Goal: Task Accomplishment & Management: Use online tool/utility

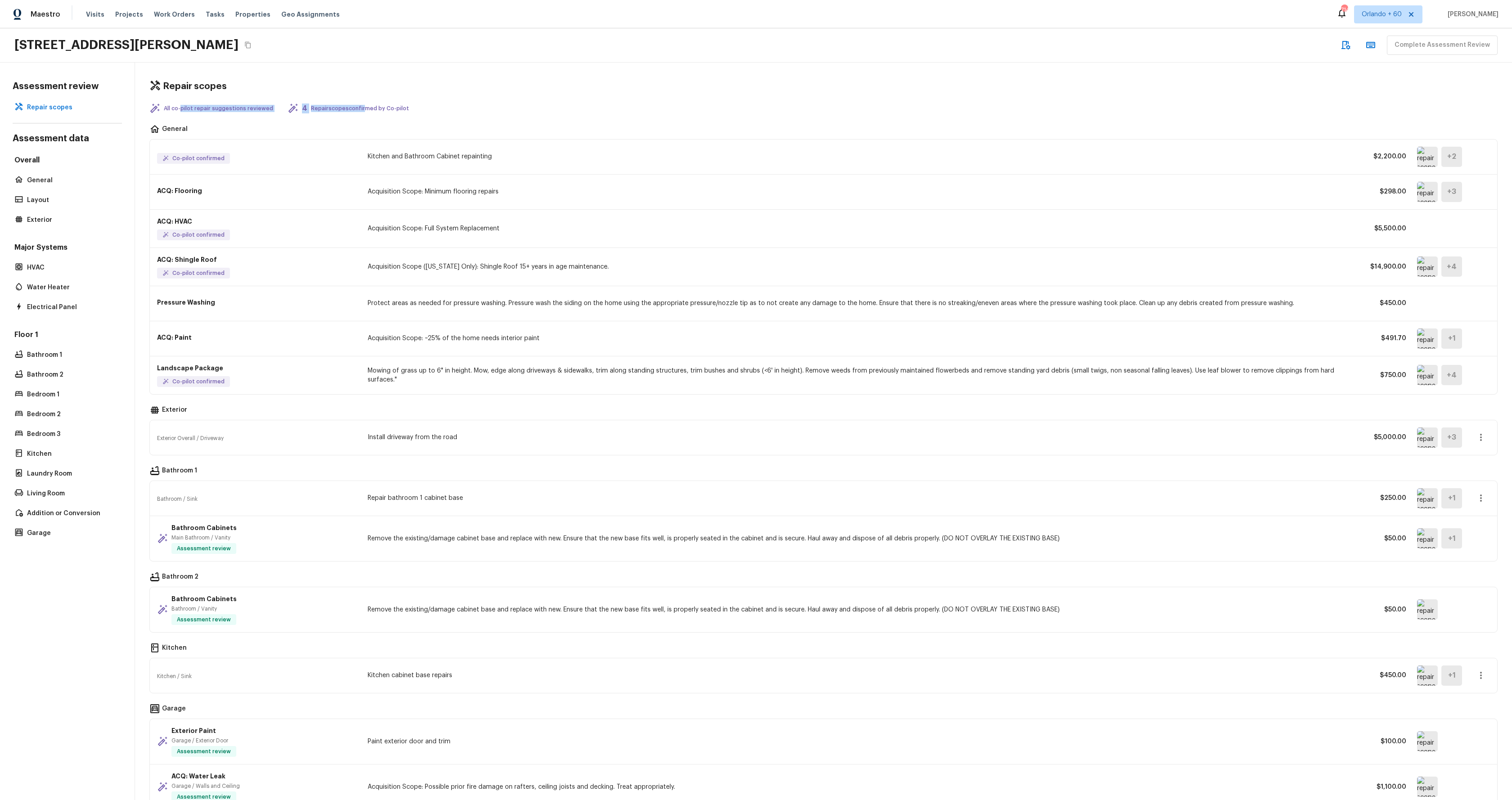
drag, startPoint x: 181, startPoint y: 109, endPoint x: 353, endPoint y: 111, distance: 172.0
click at [353, 111] on div "All co-pilot repair suggestions reviewed 4 Repair scopes confirmed by Co-pilot" at bounding box center [823, 108] width 1348 height 11
click at [49, 184] on p "General" at bounding box center [72, 180] width 89 height 9
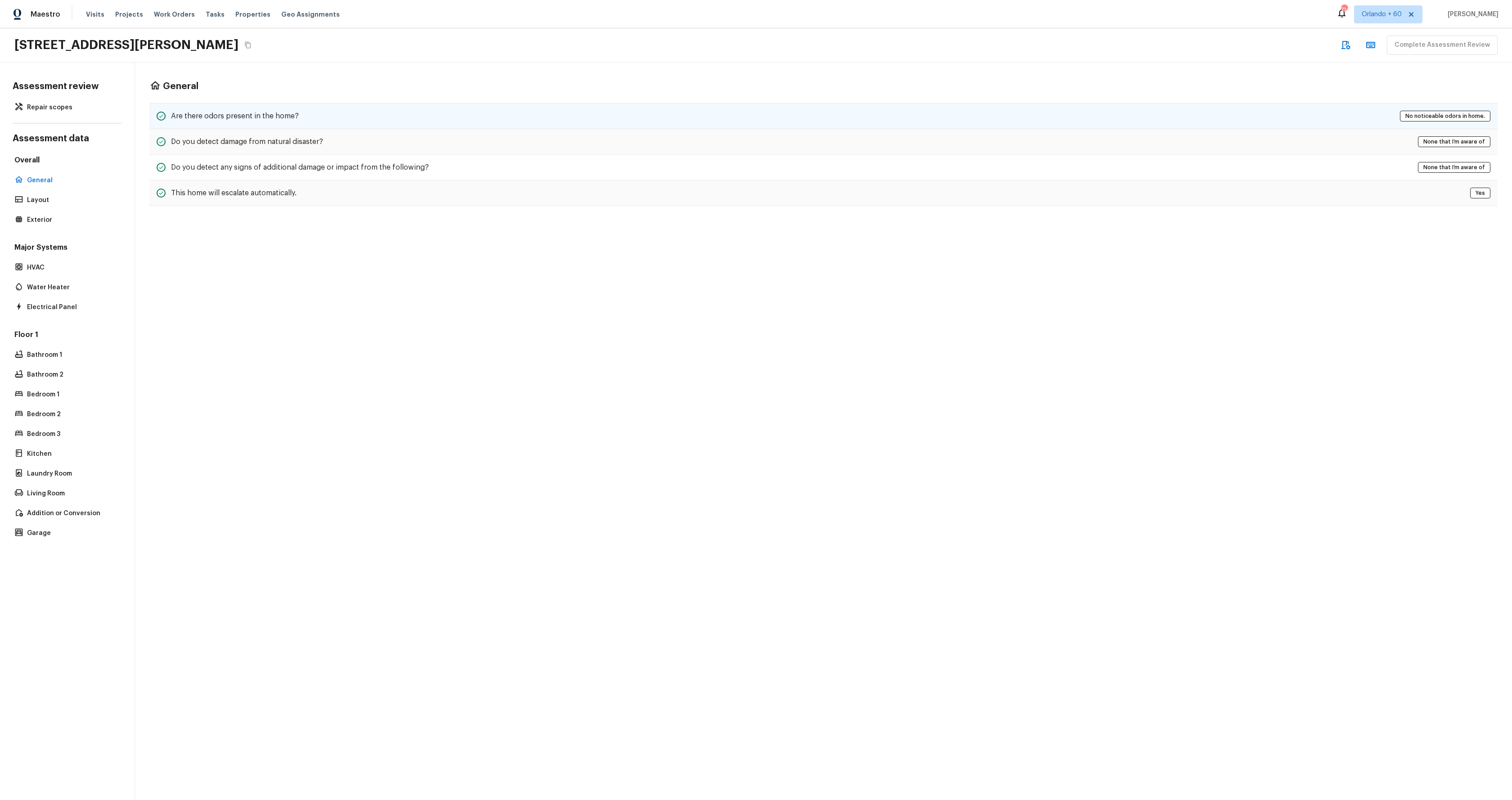
click at [227, 116] on h5 "Are there odors present in the home?" at bounding box center [235, 116] width 127 height 10
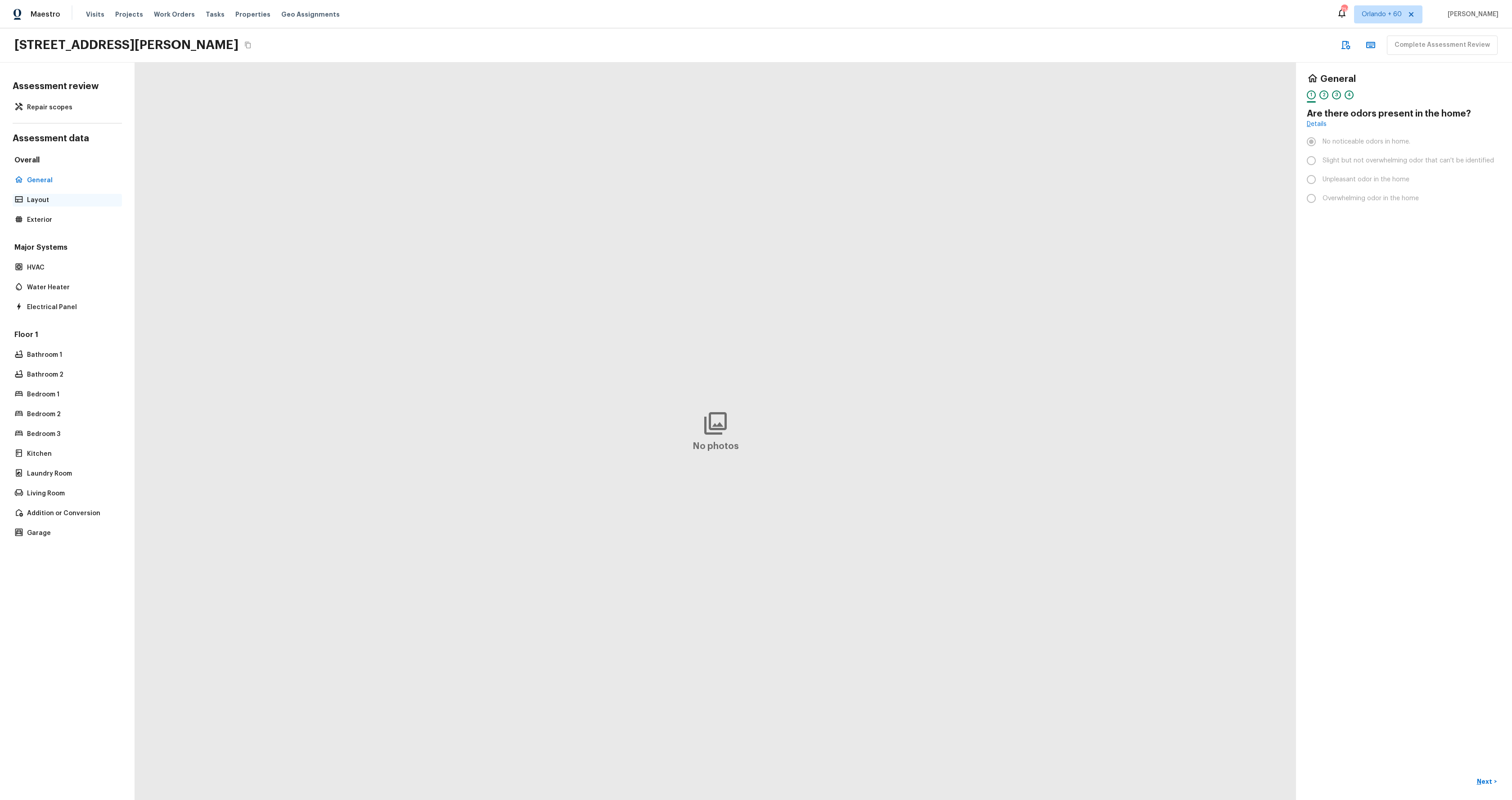
click at [63, 199] on p "Layout" at bounding box center [72, 200] width 89 height 9
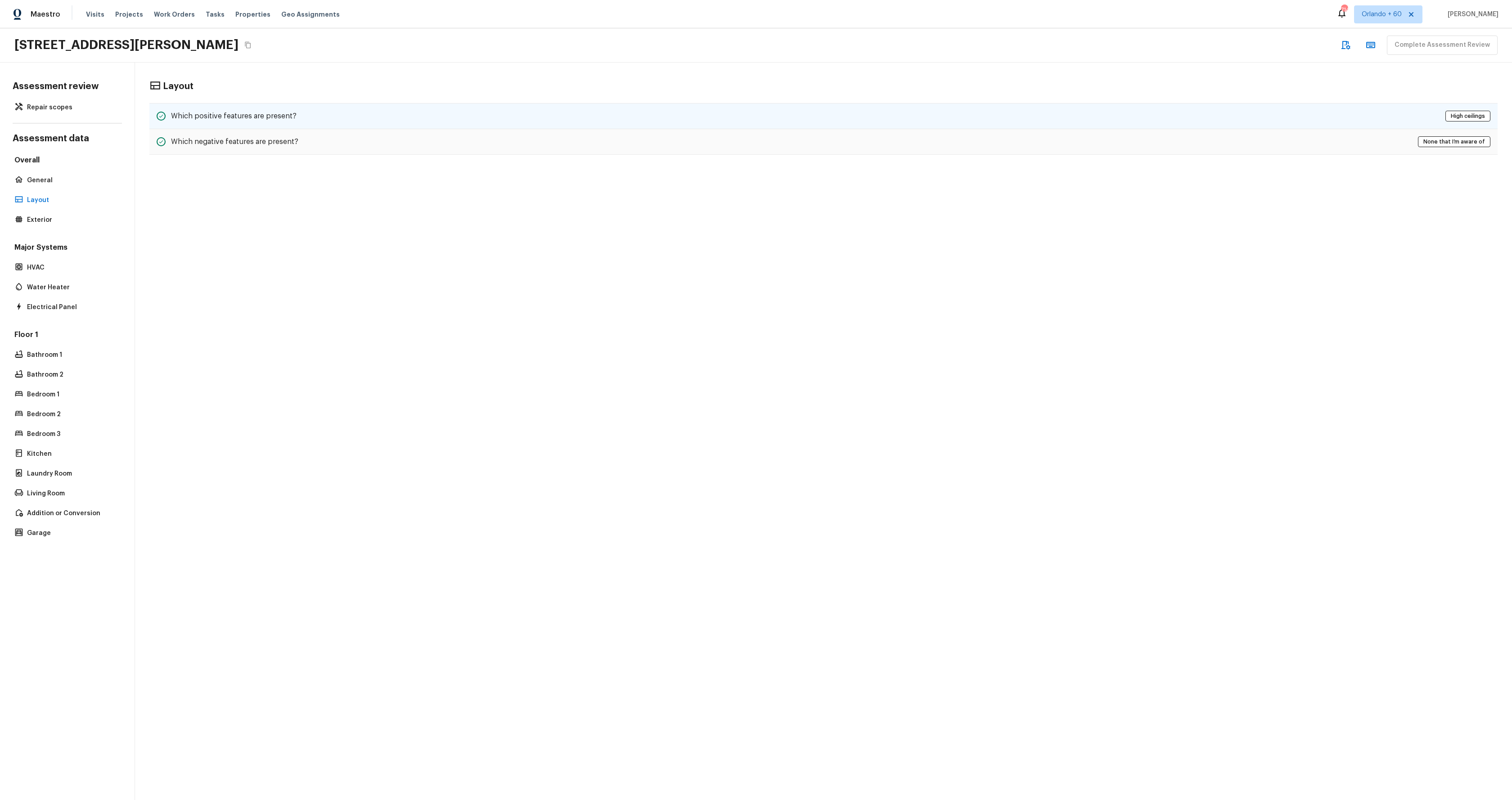
click at [293, 104] on div "Which positive features are present? High ceilings" at bounding box center [823, 115] width 1348 height 26
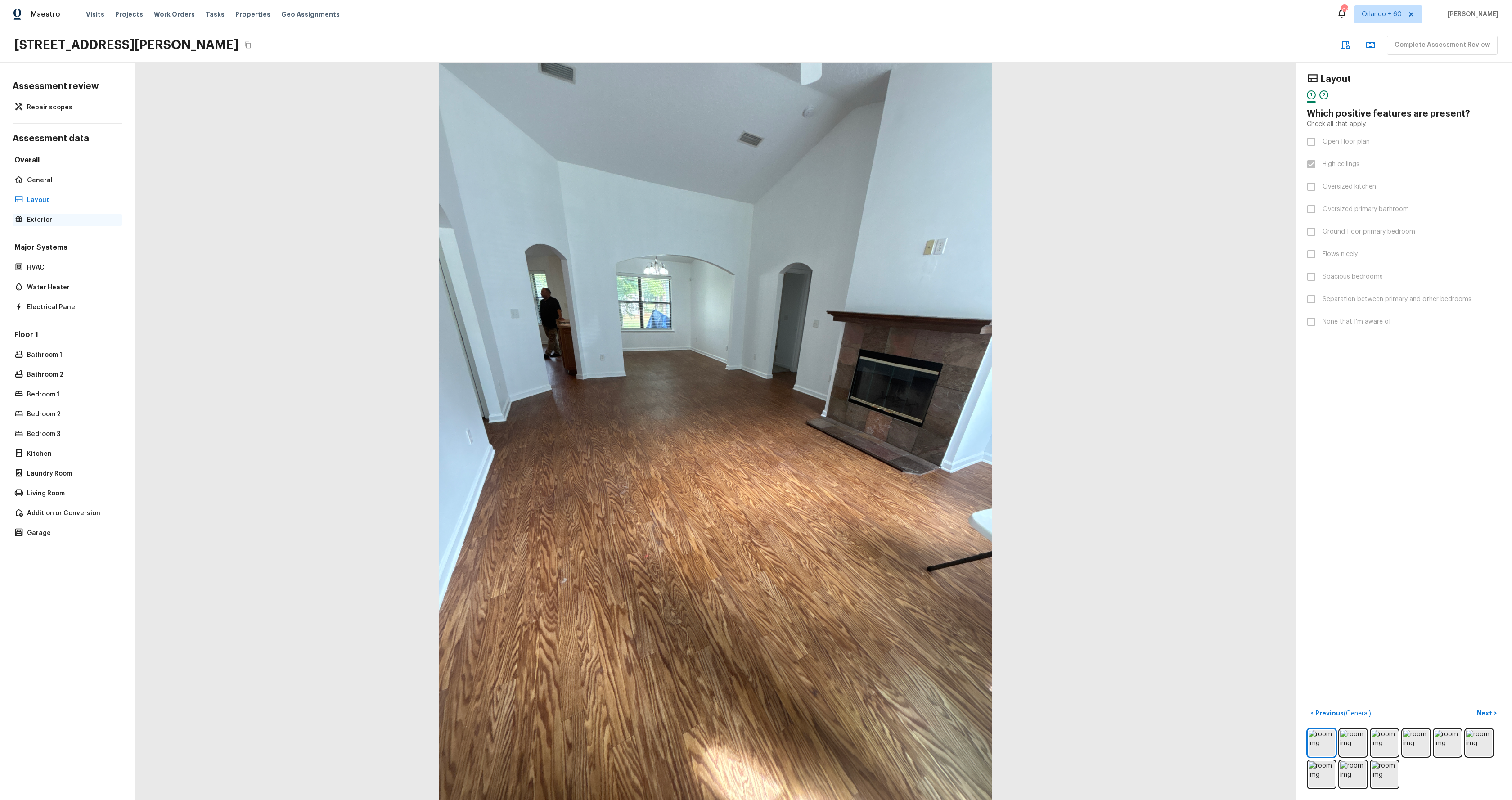
click at [46, 217] on p "Exterior" at bounding box center [72, 220] width 89 height 9
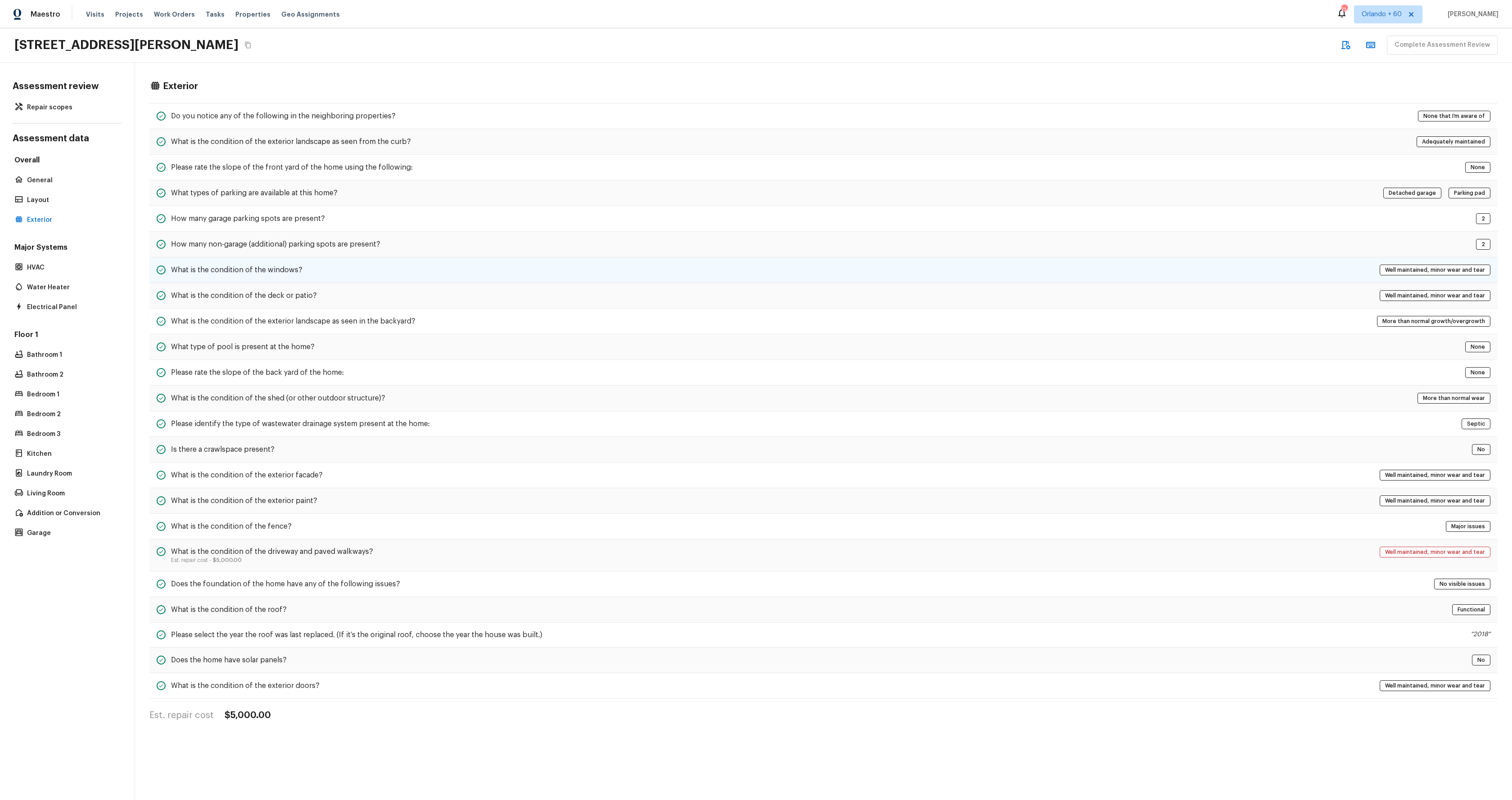
click at [345, 274] on div "What is the condition of the windows? Well maintained, minor wear and tear" at bounding box center [823, 270] width 1348 height 25
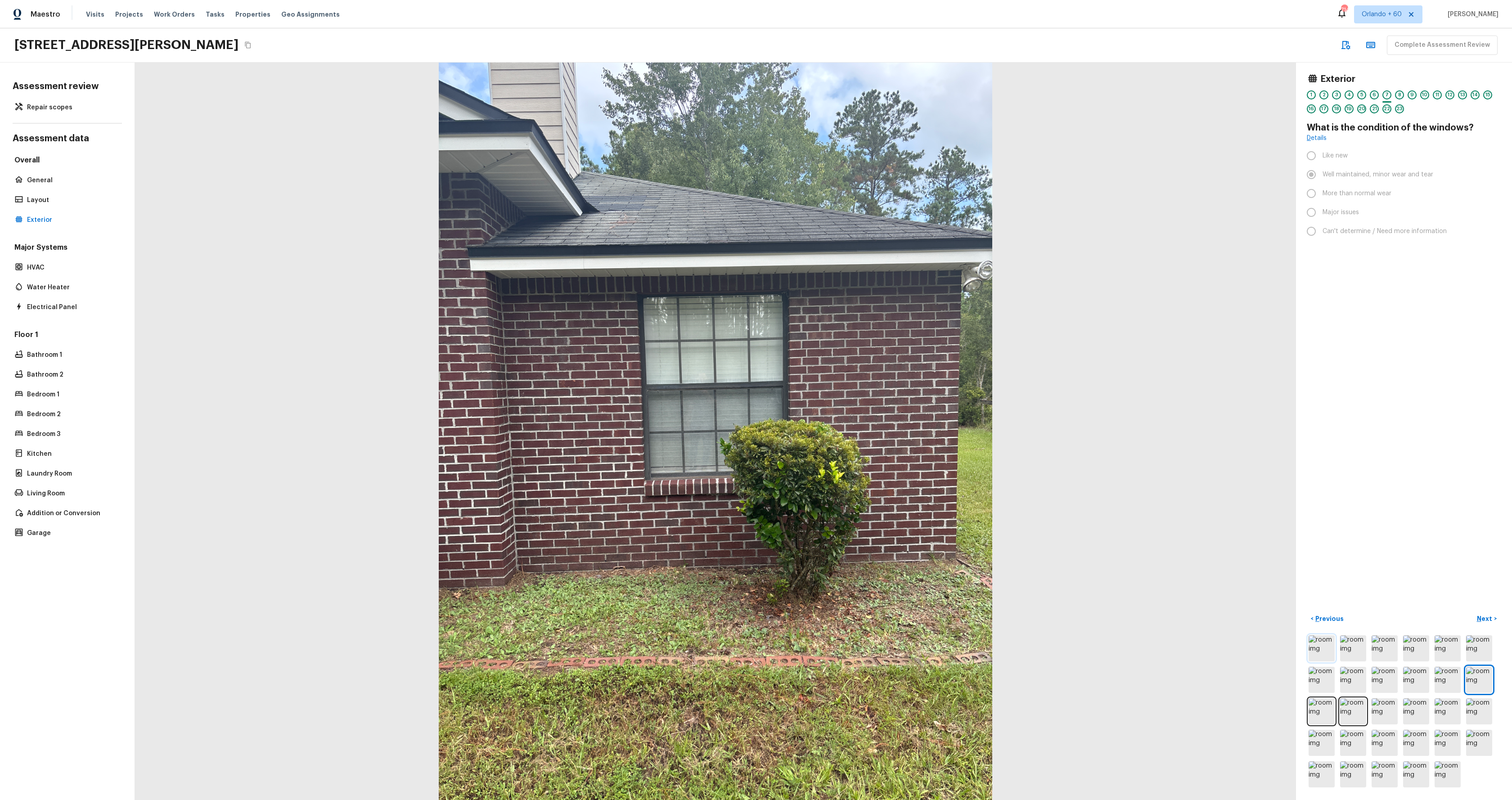
click at [1325, 654] on img at bounding box center [1321, 648] width 26 height 26
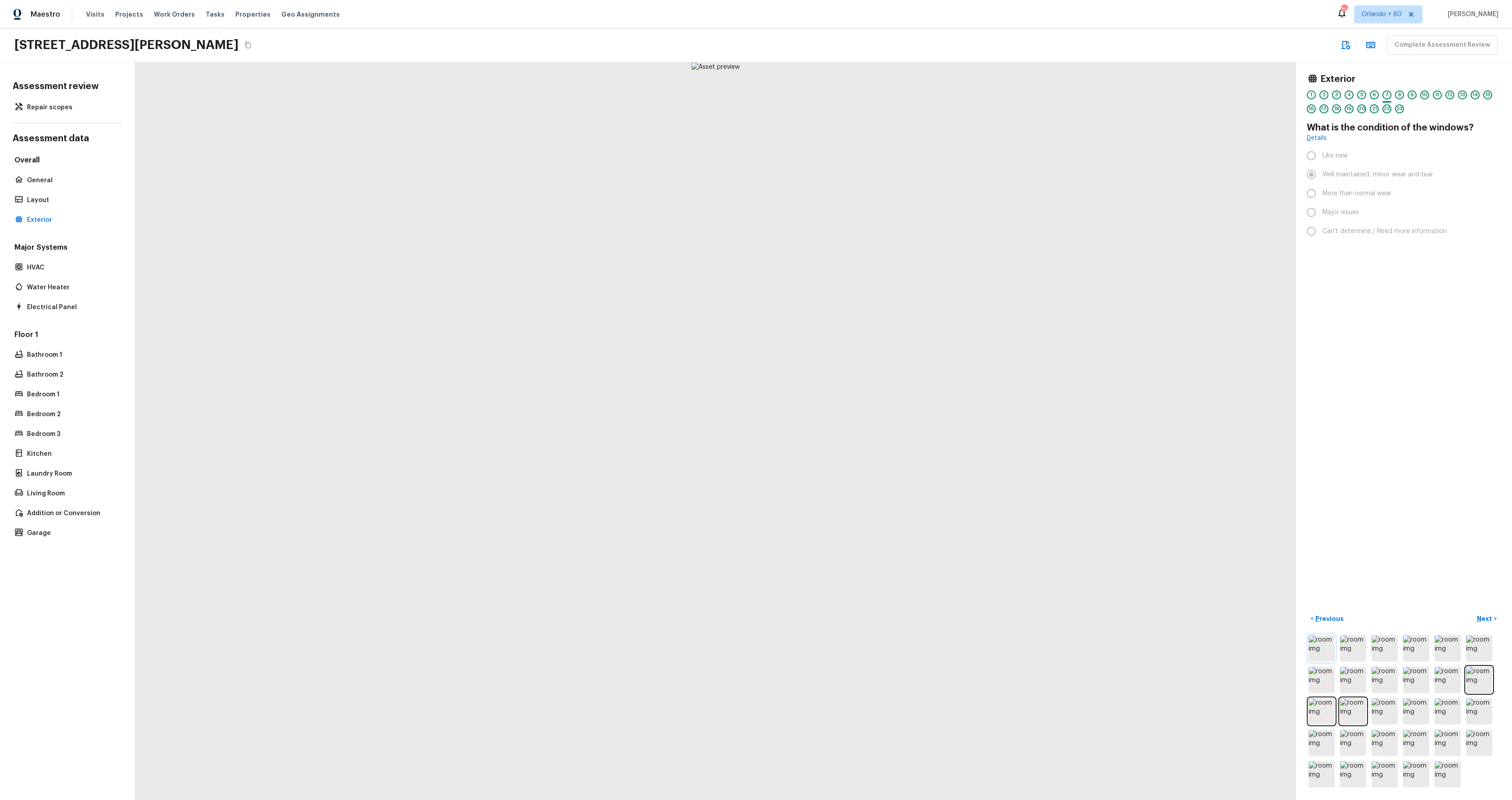
click at [1322, 654] on img at bounding box center [1321, 648] width 26 height 26
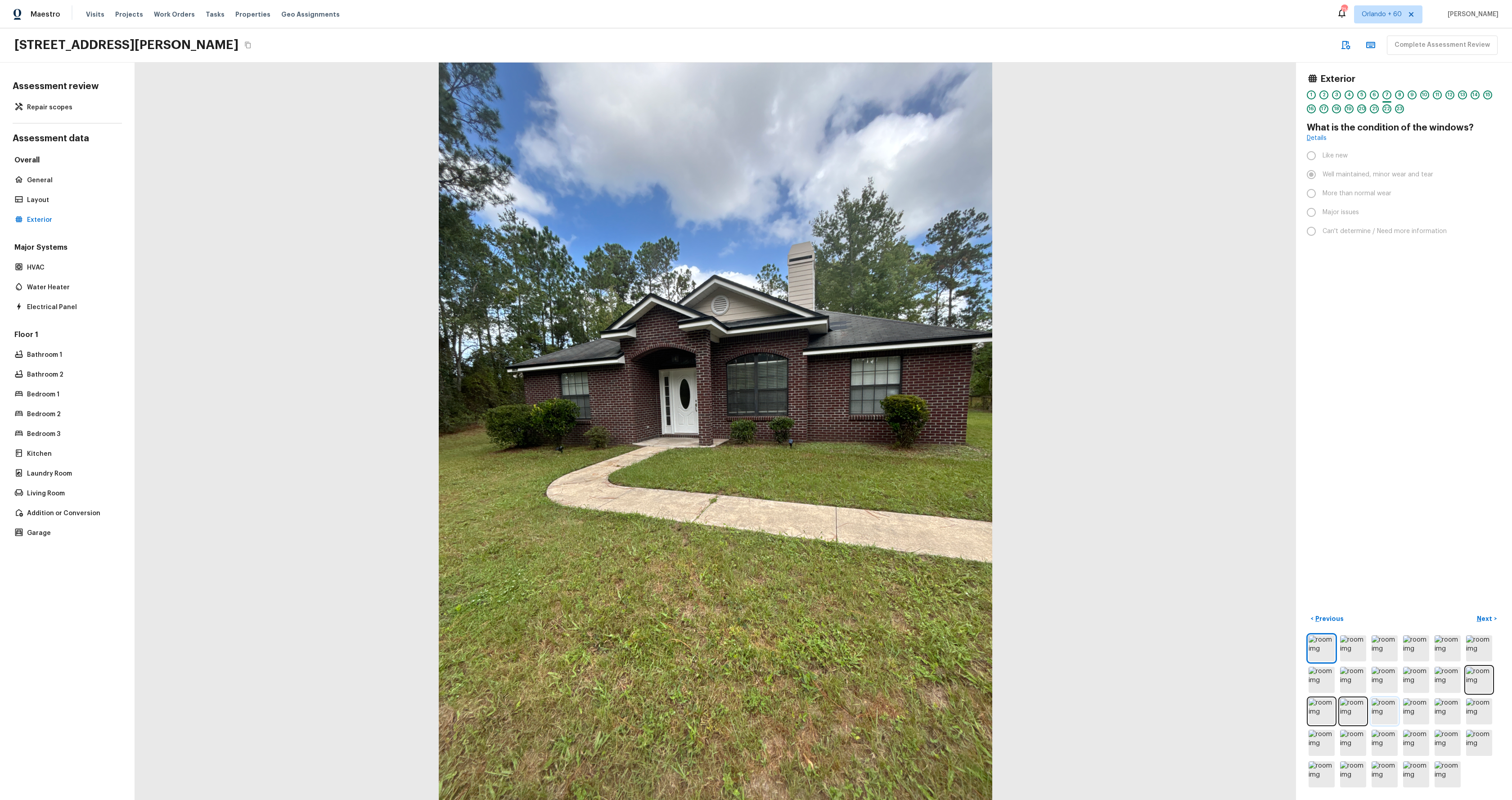
click at [1377, 710] on img at bounding box center [1385, 711] width 26 height 26
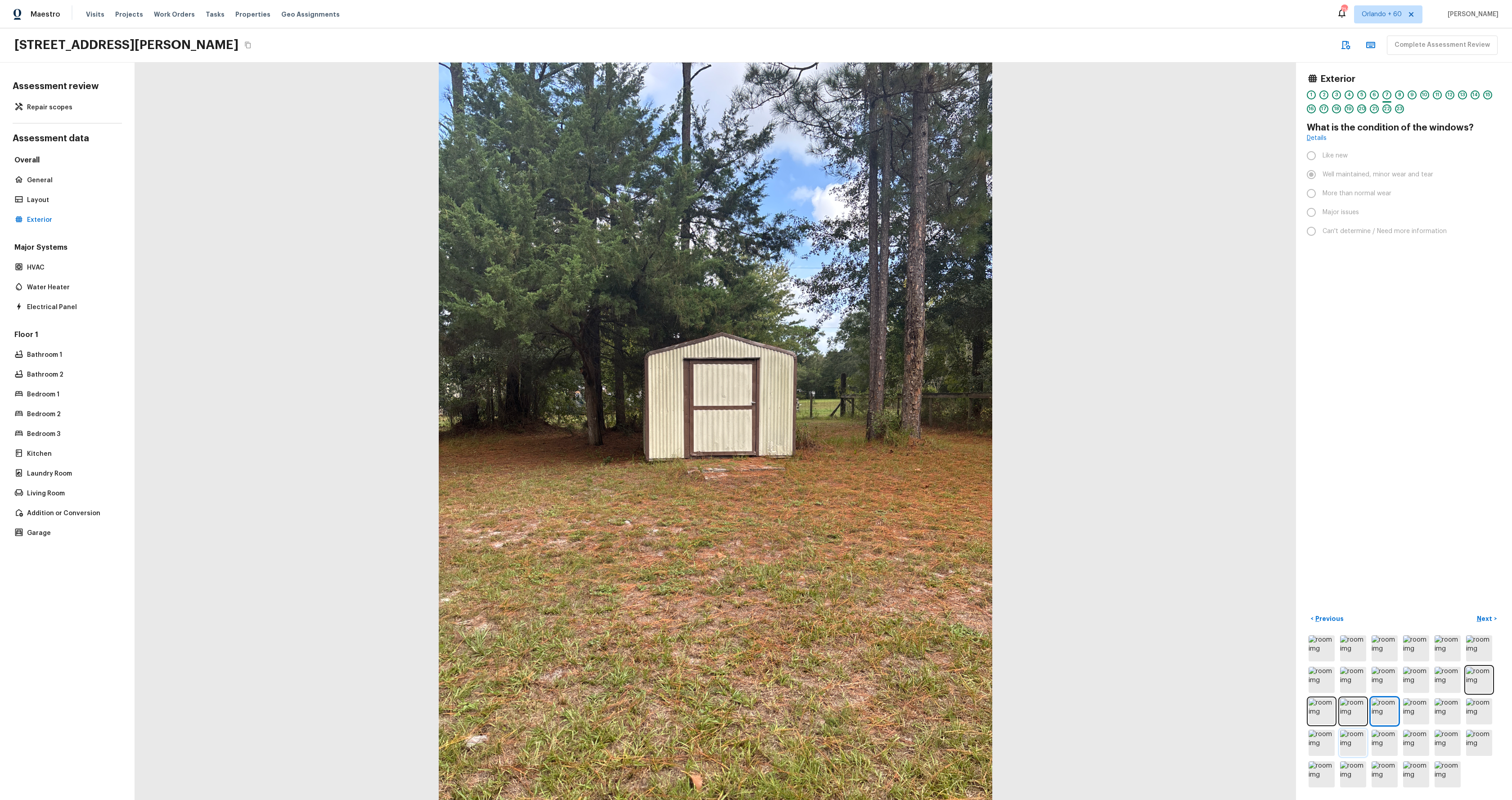
click at [1353, 747] on img at bounding box center [1353, 743] width 26 height 26
